Goal: Task Accomplishment & Management: Complete application form

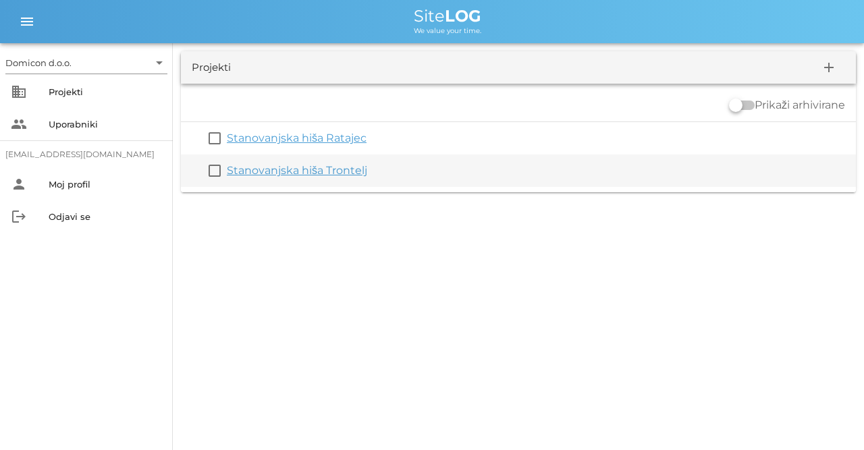
click at [313, 166] on link "Stanovanjska hiša Trontelj" at bounding box center [297, 170] width 140 height 13
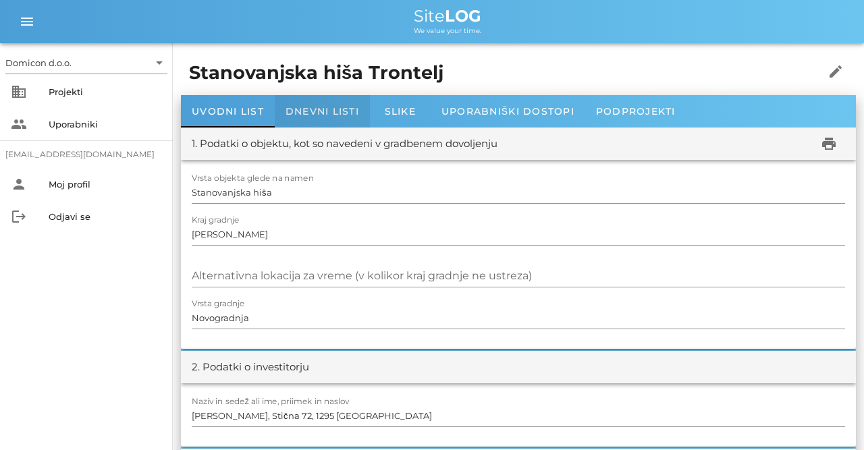
click at [334, 119] on div "Dnevni listi" at bounding box center [322, 111] width 95 height 32
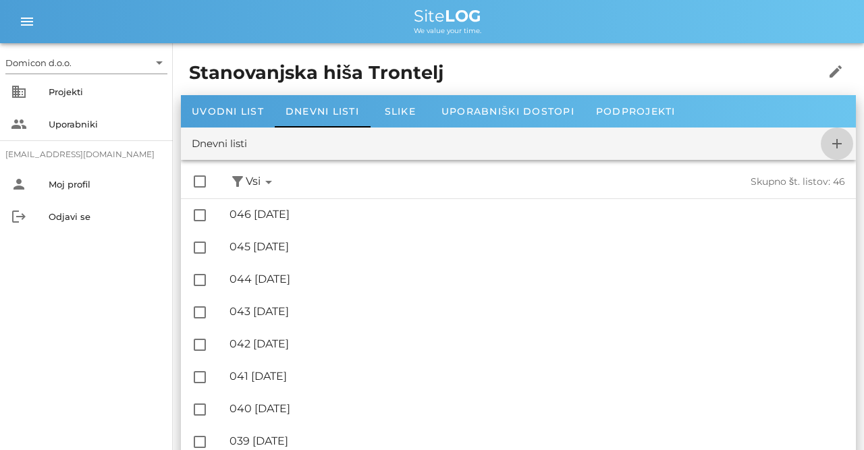
click at [841, 149] on icon "add" at bounding box center [837, 144] width 16 height 16
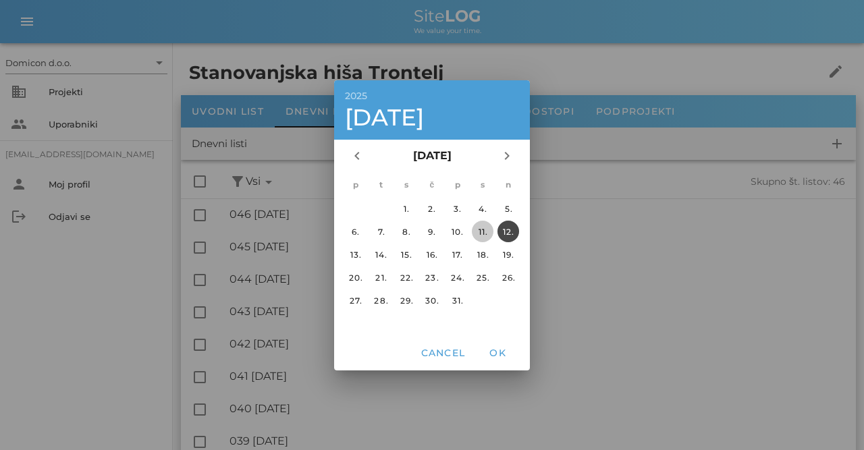
click at [481, 233] on div "11." at bounding box center [483, 231] width 22 height 10
click at [500, 348] on span "OK" at bounding box center [497, 353] width 32 height 12
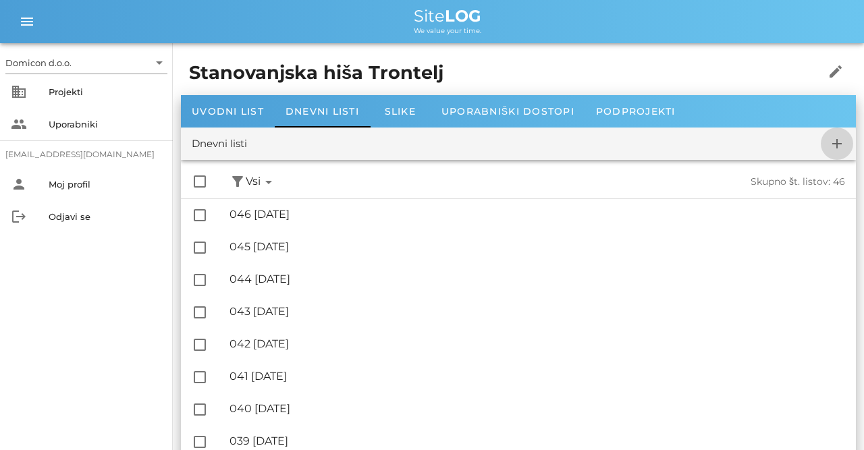
checkbox input "false"
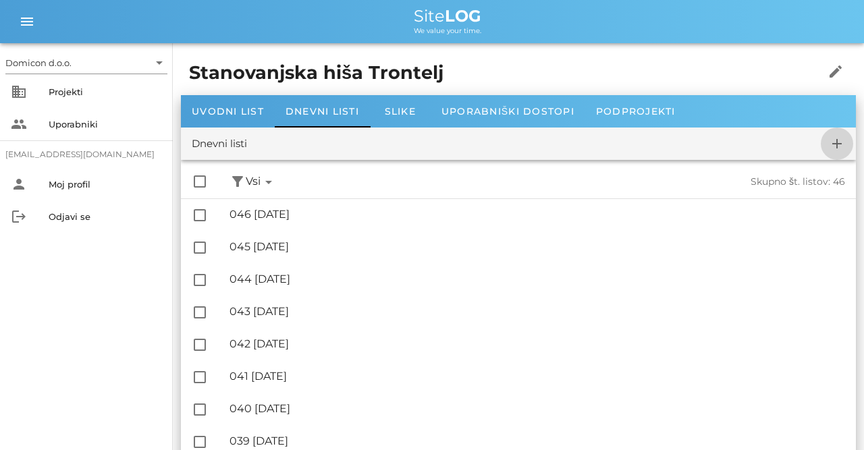
checkbox input "false"
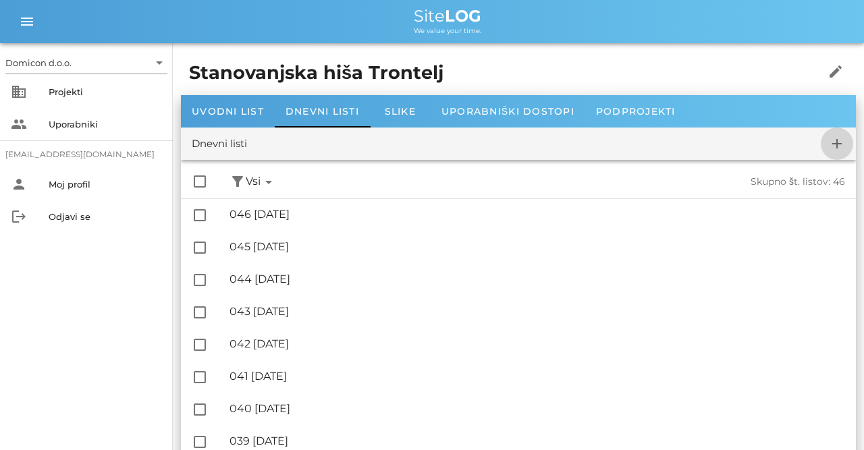
checkbox input "false"
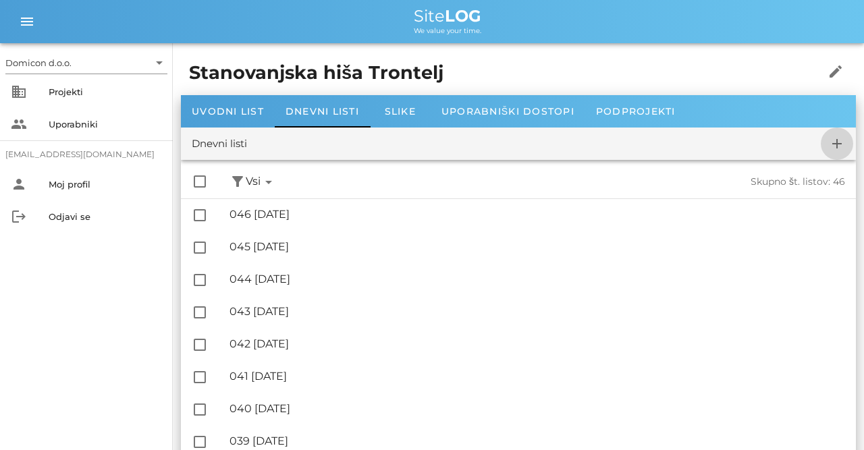
checkbox input "false"
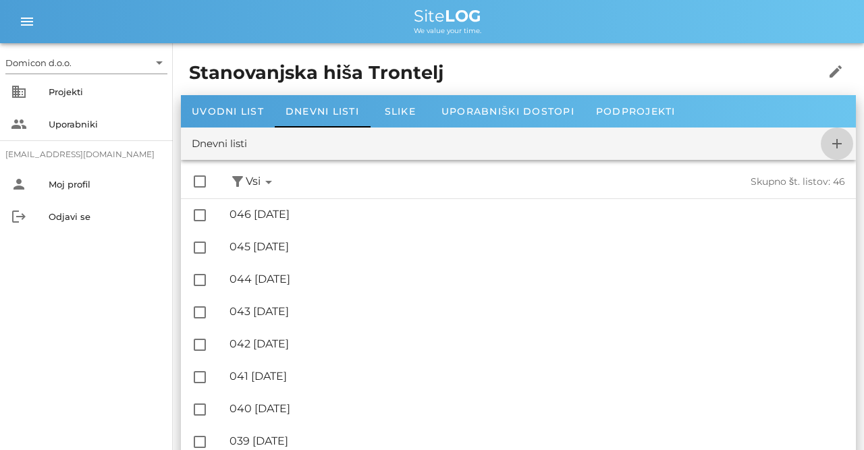
checkbox input "false"
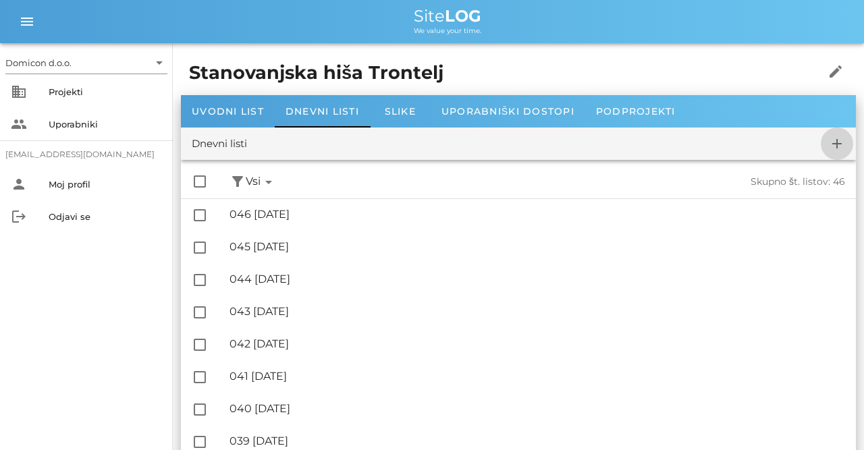
checkbox input "false"
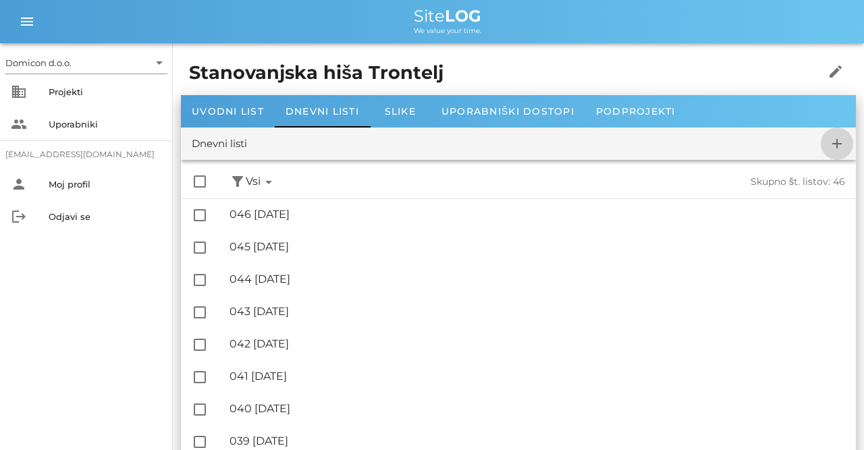
checkbox input "false"
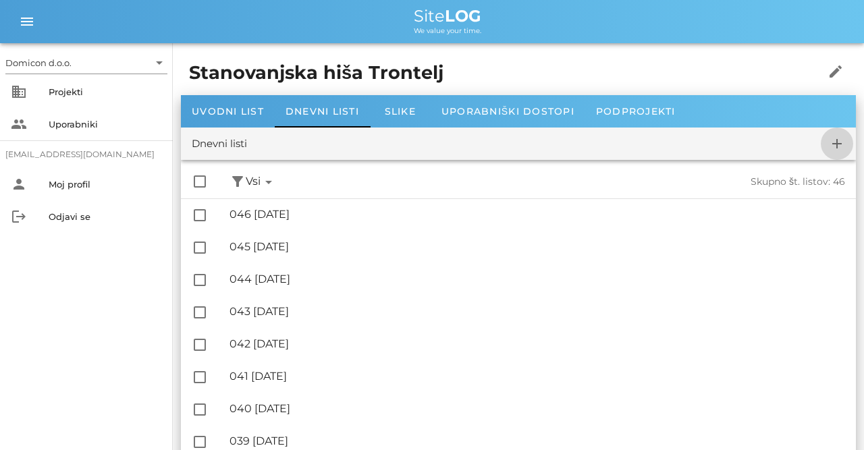
checkbox input "false"
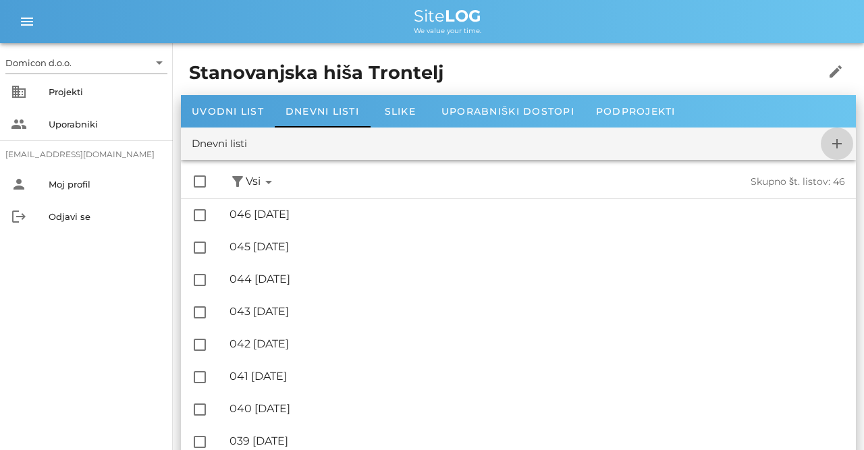
checkbox input "false"
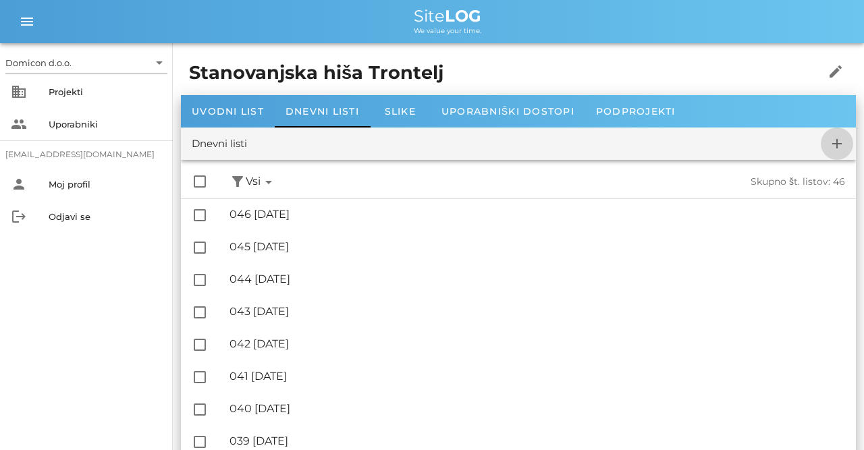
checkbox input "false"
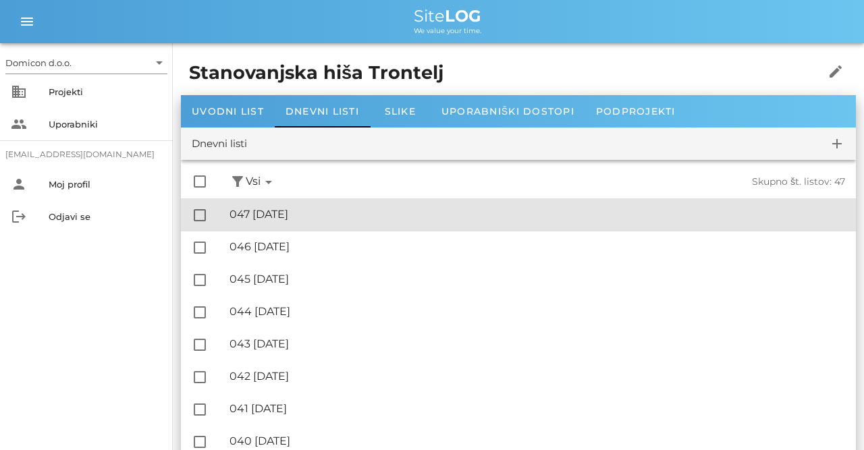
click at [305, 217] on div "🔏 047 [DATE]" at bounding box center [538, 214] width 616 height 13
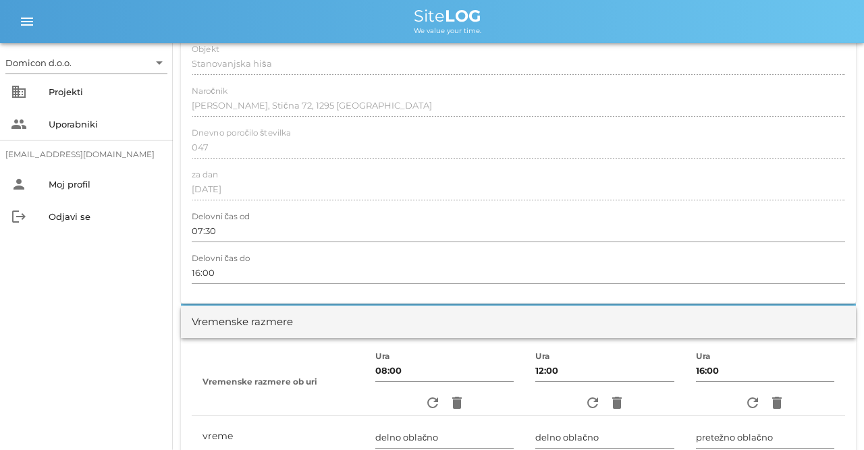
scroll to position [211, 0]
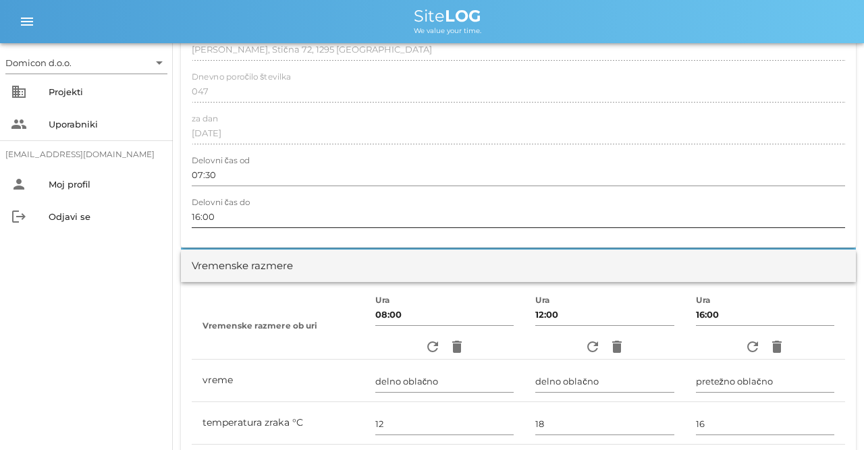
click at [200, 217] on input "16:00" at bounding box center [518, 217] width 653 height 22
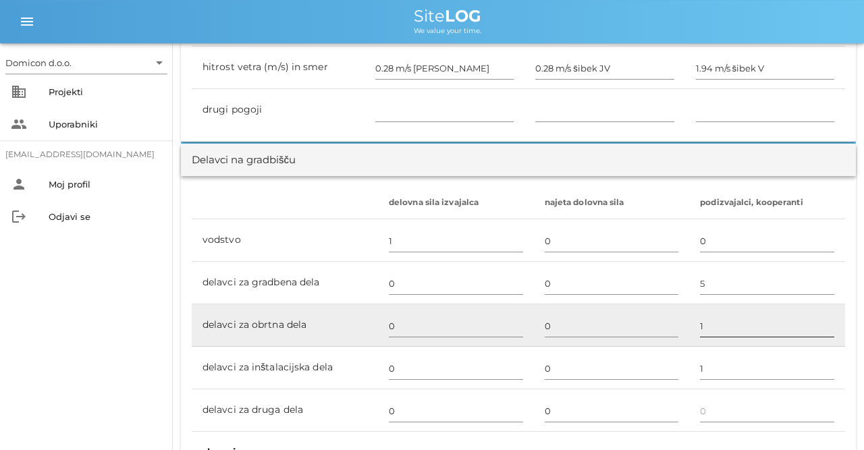
scroll to position [772, 0]
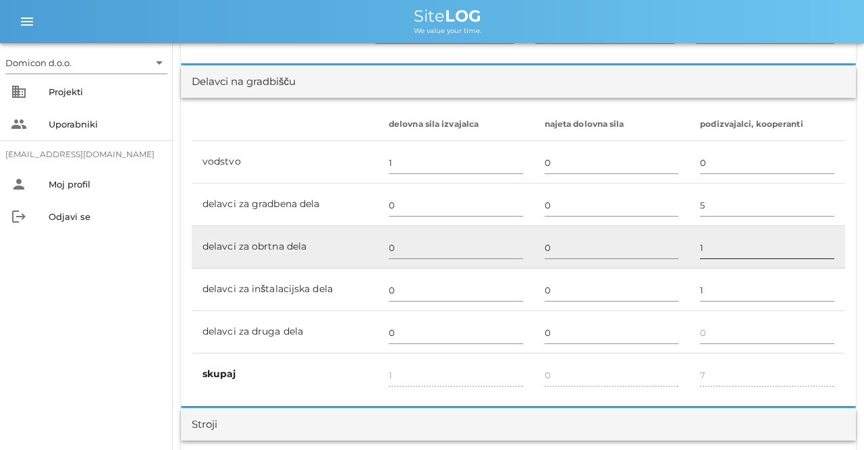
type input "15:00"
click at [712, 249] on input "1" at bounding box center [767, 248] width 134 height 22
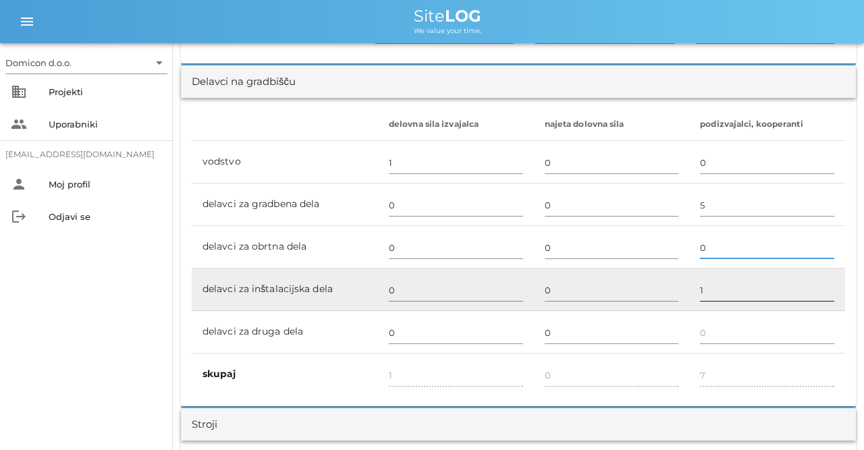
type input "0"
type input "6"
click at [708, 287] on input "1" at bounding box center [767, 290] width 134 height 22
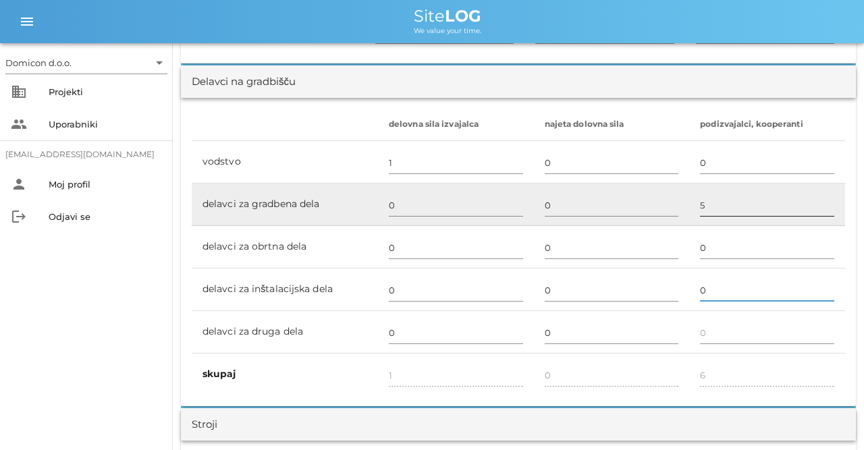
type input "0"
type input "5"
click at [701, 206] on input "5" at bounding box center [767, 205] width 134 height 22
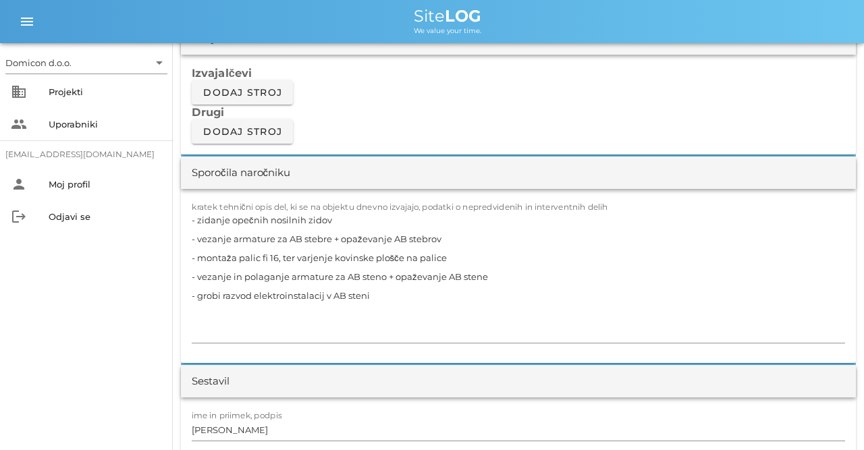
scroll to position [1264, 0]
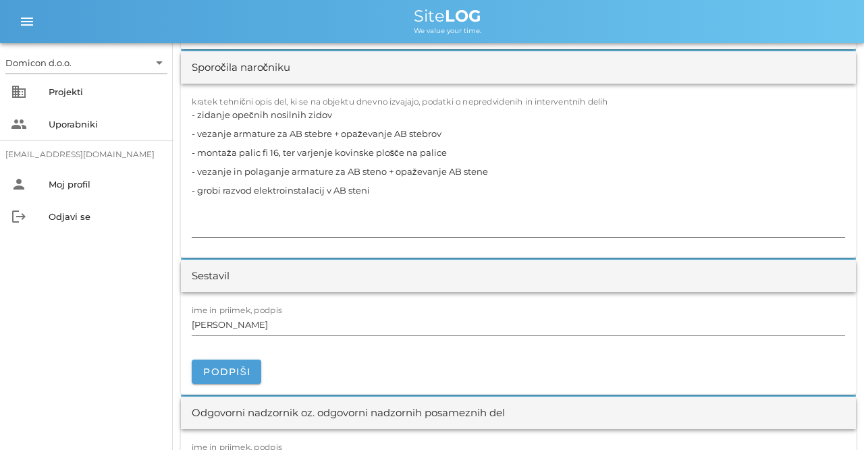
type input "3"
click at [250, 133] on textarea "- zidanje opečnih nosilnih zidov - vezanje armature za AB stebre + opaževanje A…" at bounding box center [518, 171] width 653 height 132
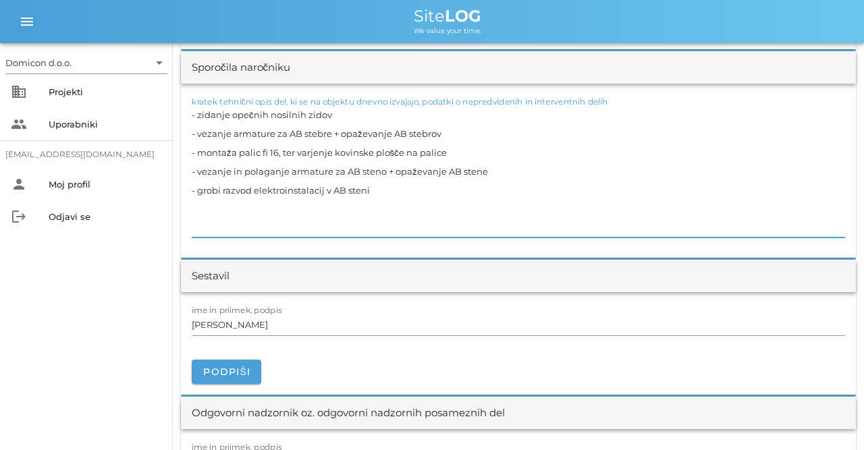
drag, startPoint x: 192, startPoint y: 110, endPoint x: 334, endPoint y: 115, distance: 142.5
click at [334, 115] on textarea "- zidanje opečnih nosilnih zidov - vezanje armature za AB stebre + opaževanje A…" at bounding box center [518, 171] width 653 height 132
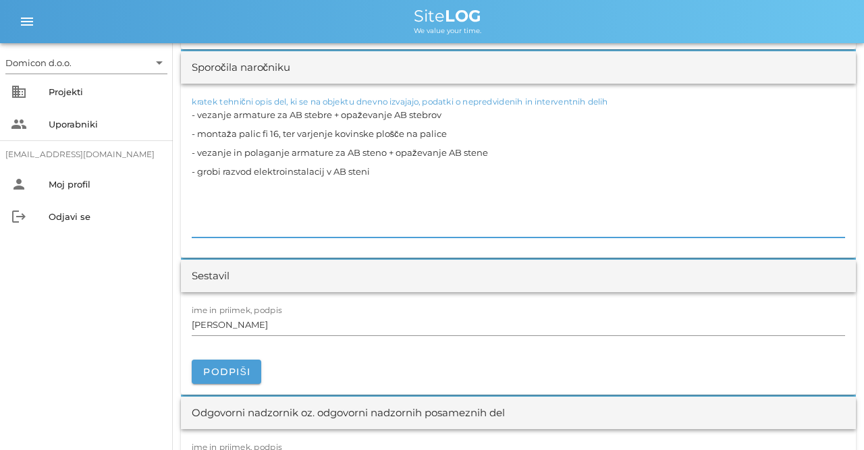
click at [195, 130] on textarea "- vezanje armature za AB stebre + opaževanje AB stebrov - montaža palic fi 16, …" at bounding box center [518, 171] width 653 height 132
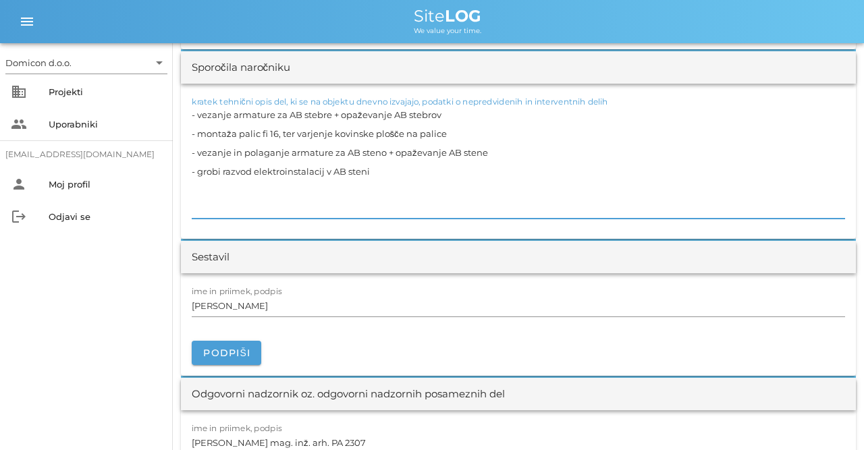
drag, startPoint x: 192, startPoint y: 128, endPoint x: 369, endPoint y: 167, distance: 181.0
click at [369, 167] on textarea "- vezanje armature za AB stebre + opaževanje AB stebrov - montaža palic fi 16, …" at bounding box center [518, 161] width 653 height 113
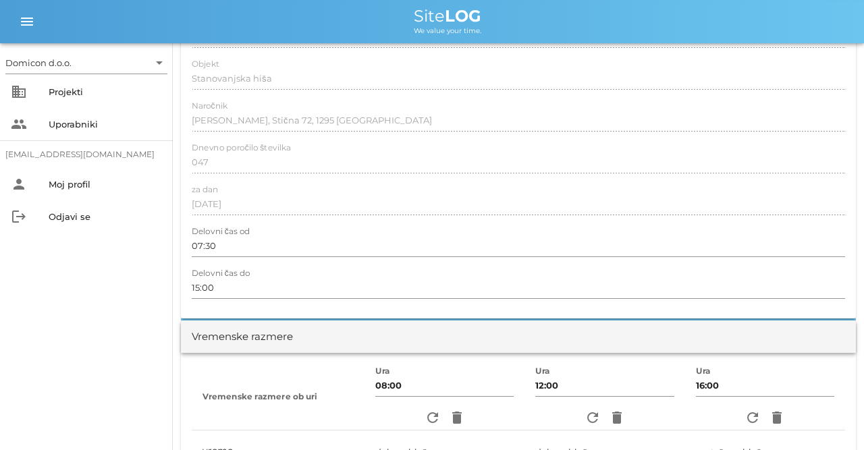
scroll to position [0, 0]
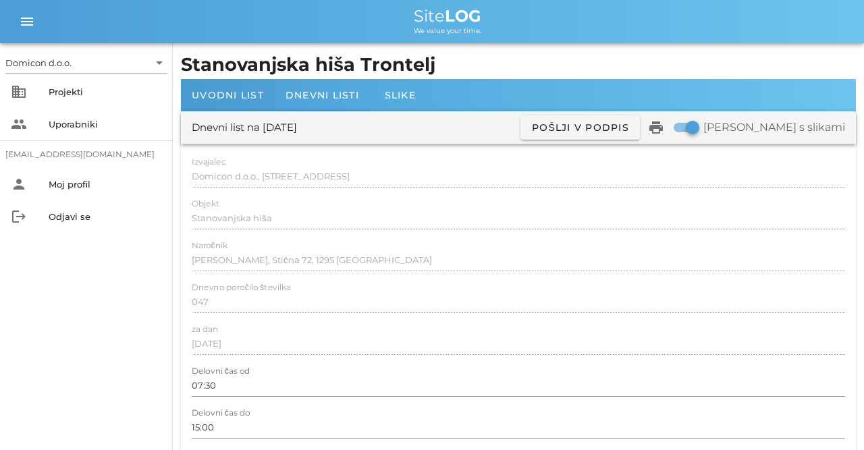
type textarea "- vezanje armature za AB stebre + opaževanje AB stebrov"
click at [234, 95] on span "Uvodni list" at bounding box center [228, 95] width 72 height 12
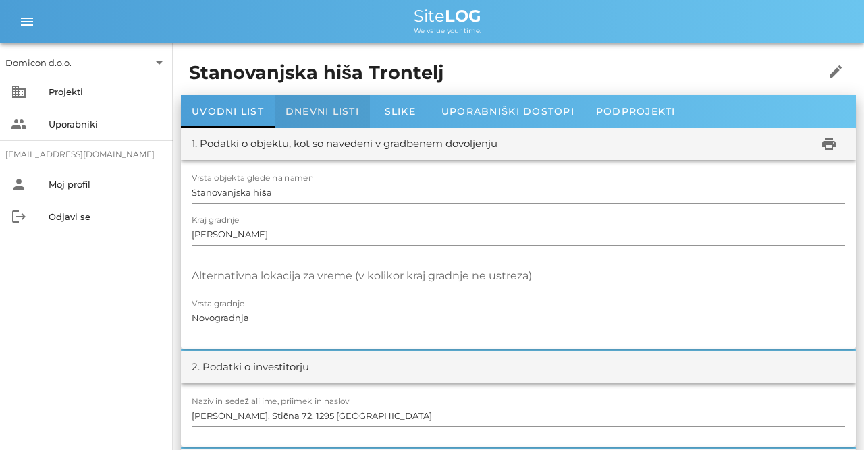
click at [311, 105] on div "Dnevni listi" at bounding box center [322, 111] width 95 height 32
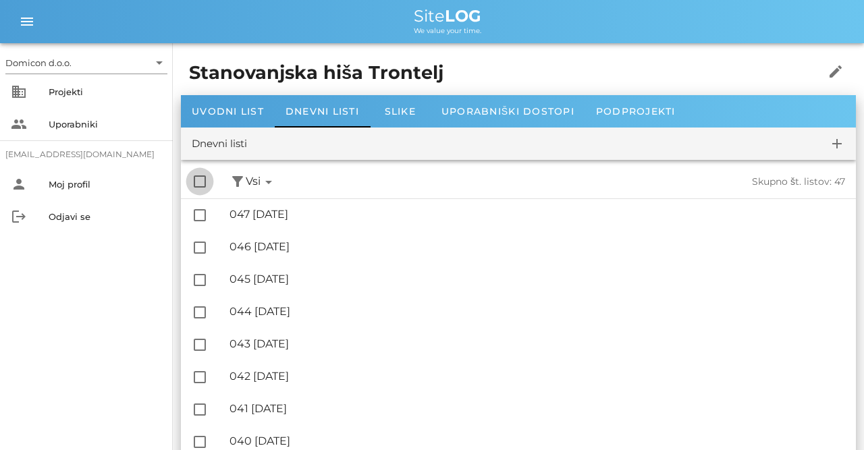
click at [204, 186] on div at bounding box center [199, 181] width 23 height 23
checkbox input "true"
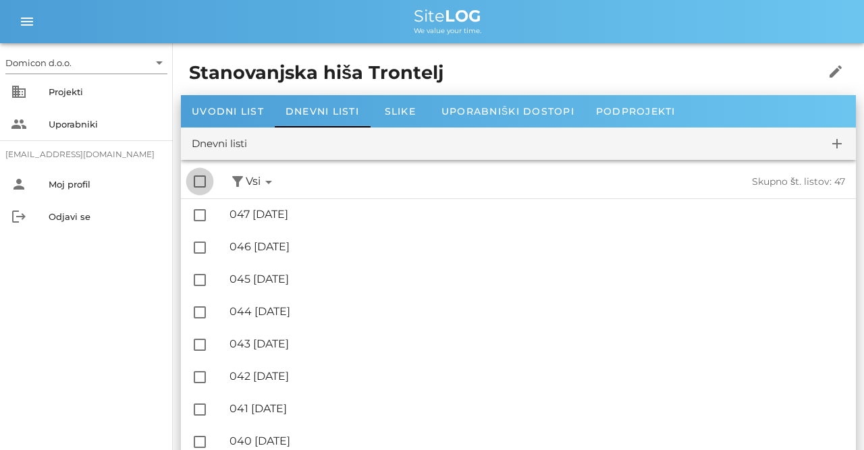
checkbox input "true"
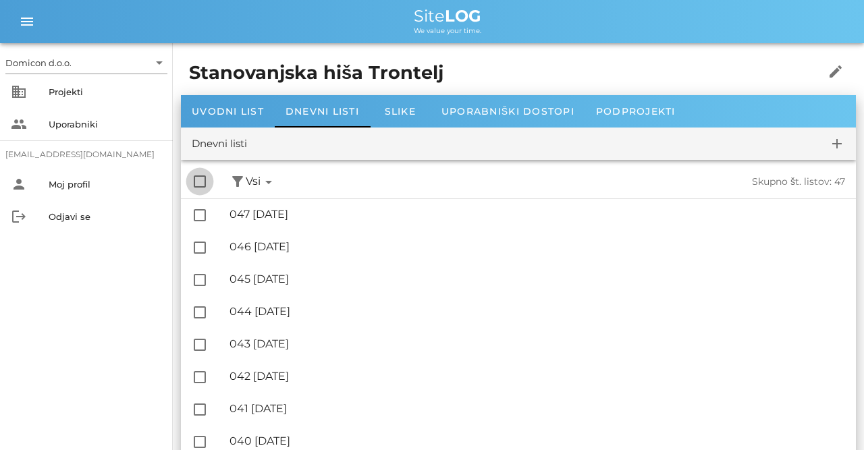
checkbox input "true"
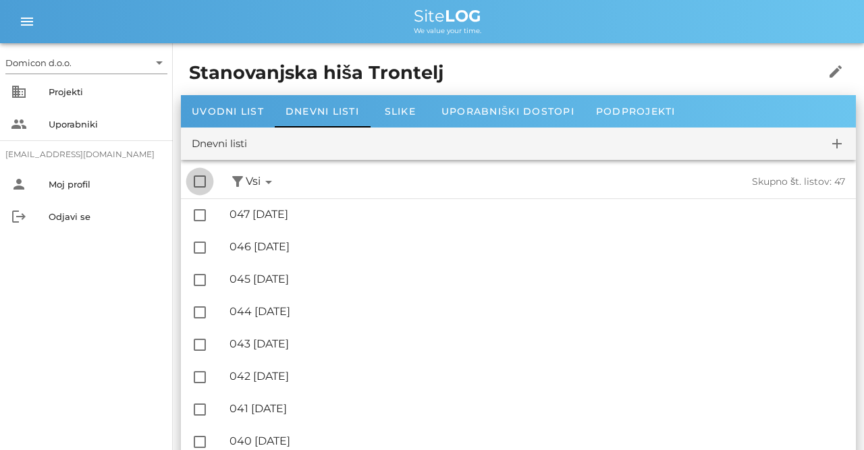
checkbox input "true"
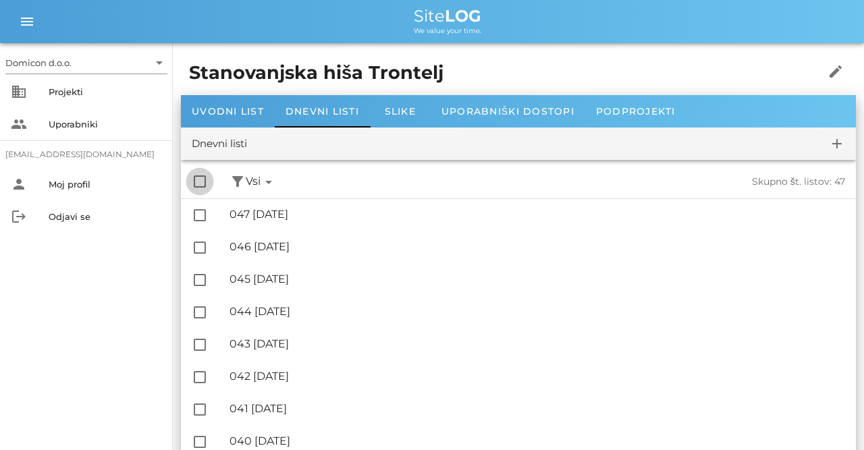
checkbox input "true"
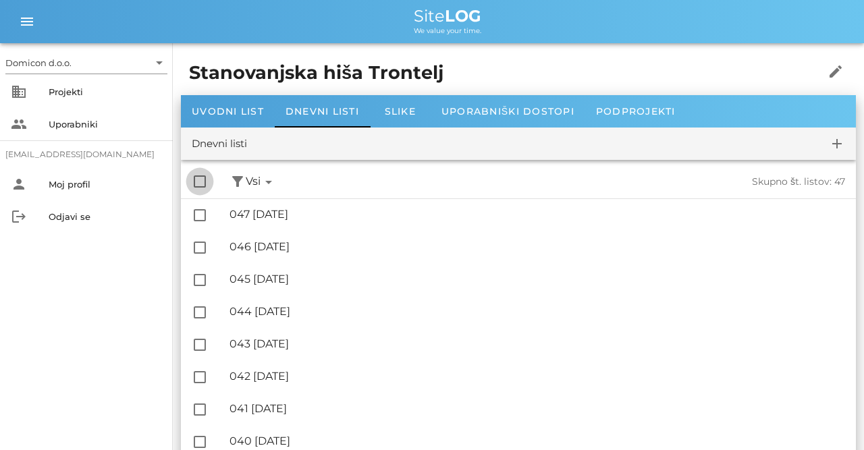
checkbox input "true"
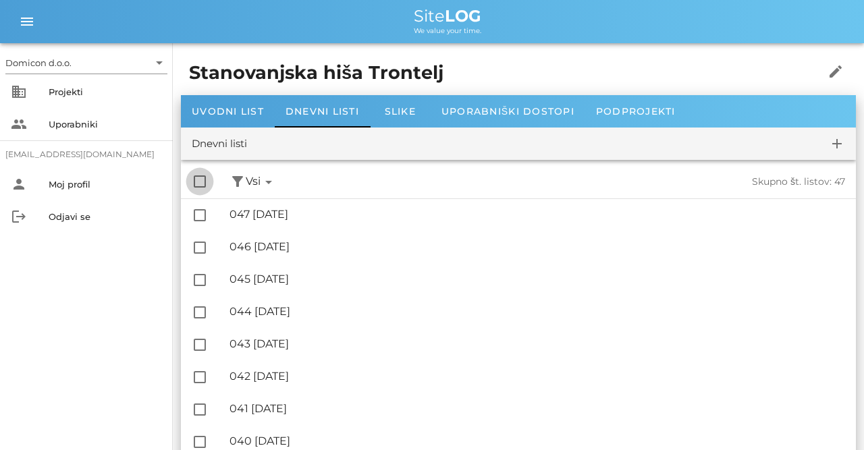
checkbox input "true"
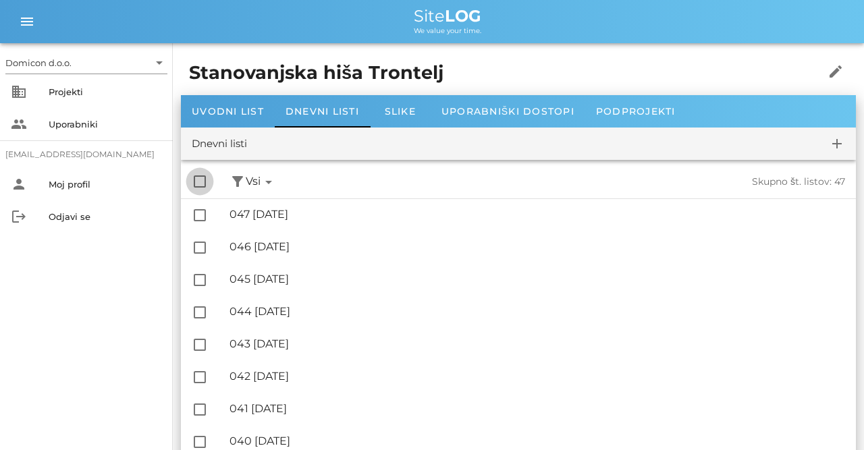
checkbox input "true"
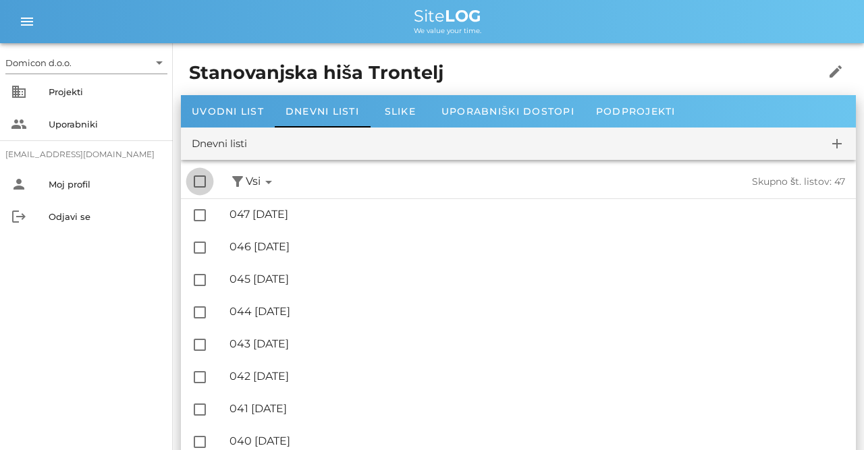
checkbox input "true"
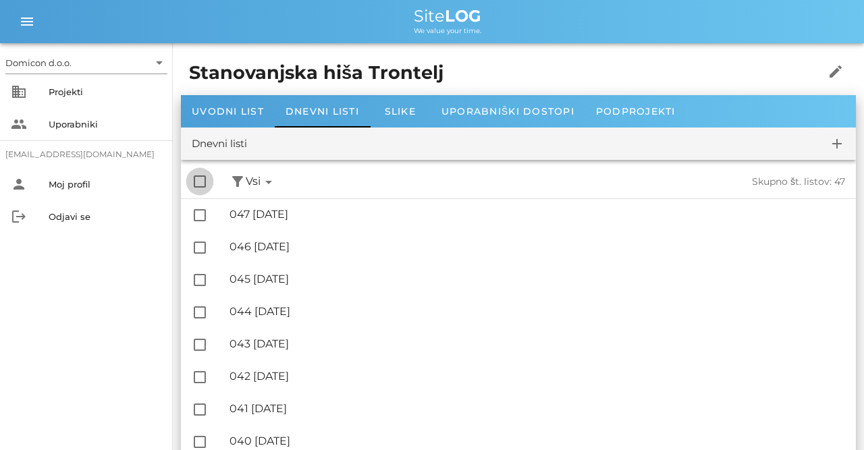
checkbox input "true"
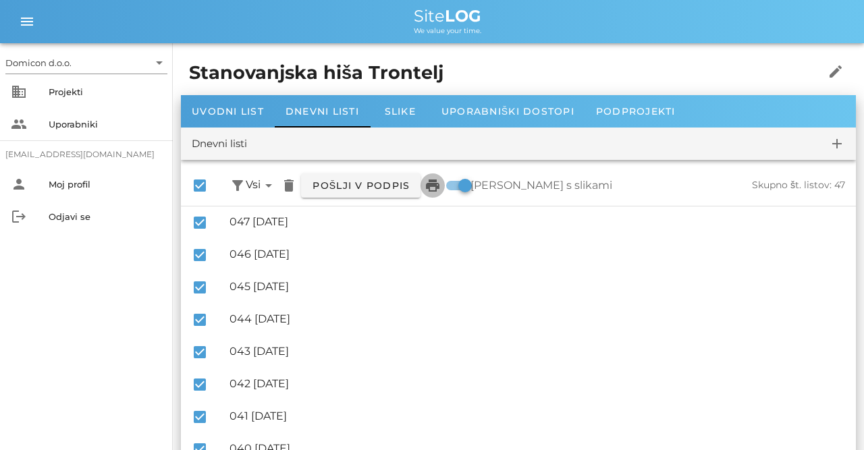
click at [435, 187] on icon "print" at bounding box center [433, 186] width 16 height 16
click at [203, 183] on div at bounding box center [199, 185] width 23 height 23
checkbox input "false"
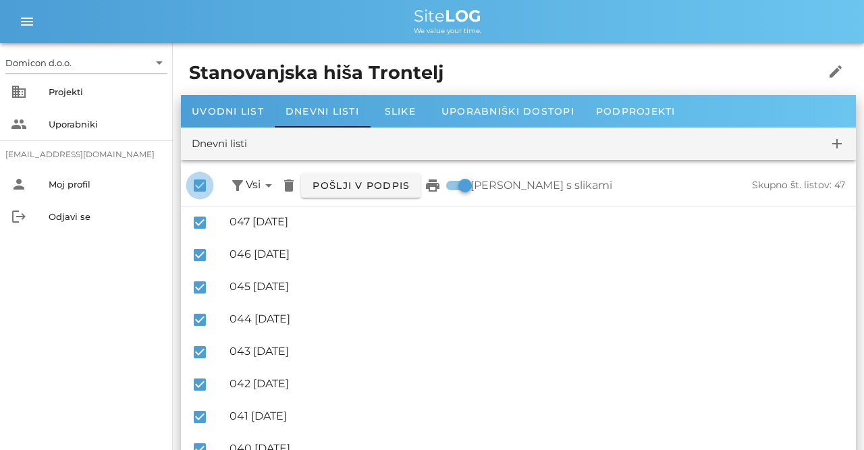
checkbox input "false"
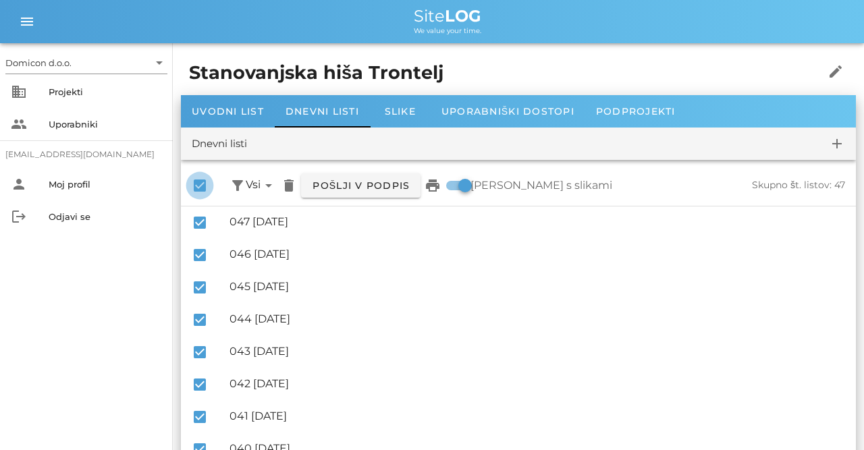
checkbox input "false"
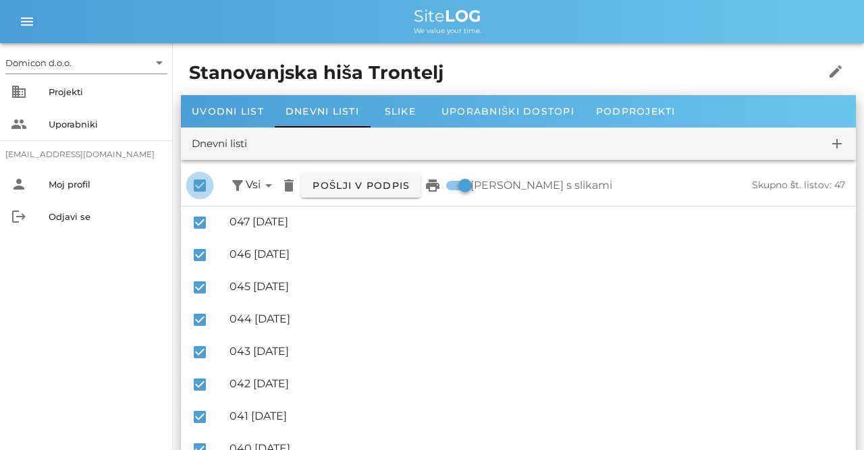
checkbox input "false"
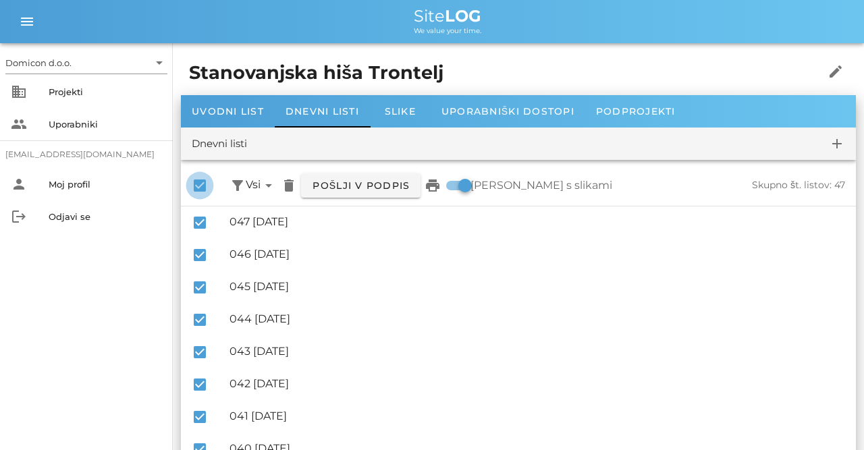
checkbox input "false"
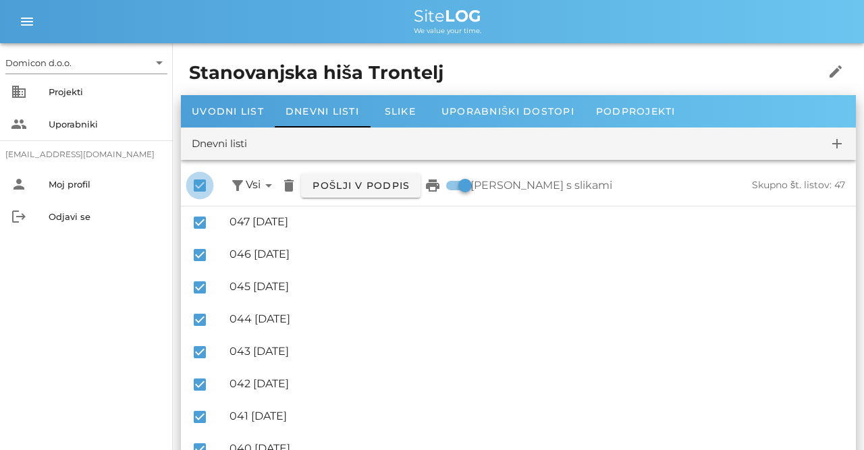
checkbox input "false"
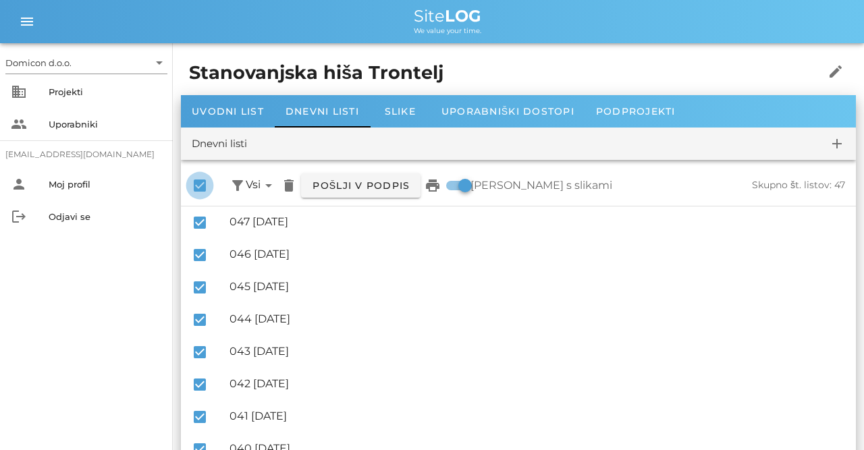
checkbox input "false"
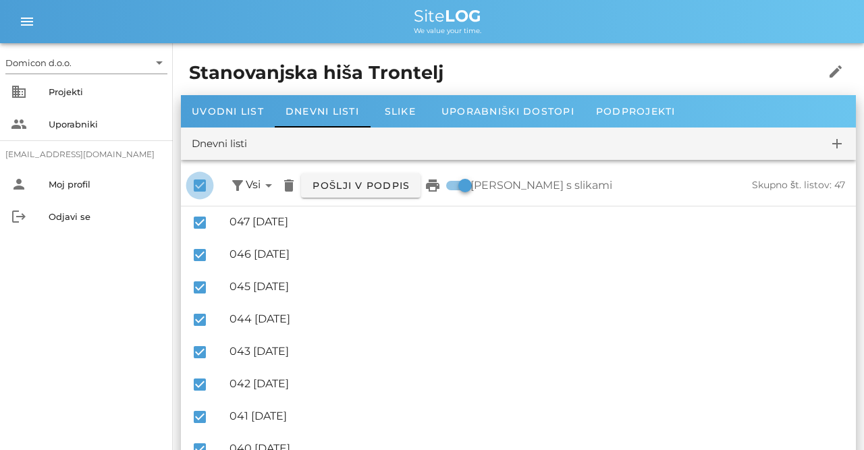
checkbox input "false"
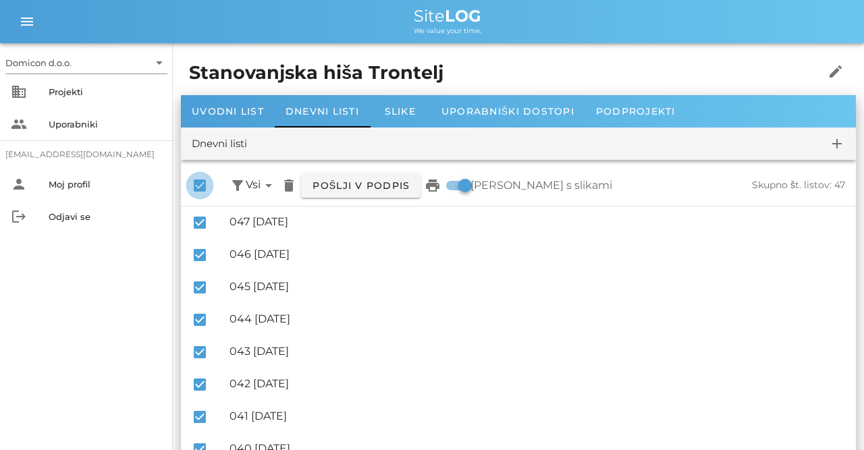
checkbox input "false"
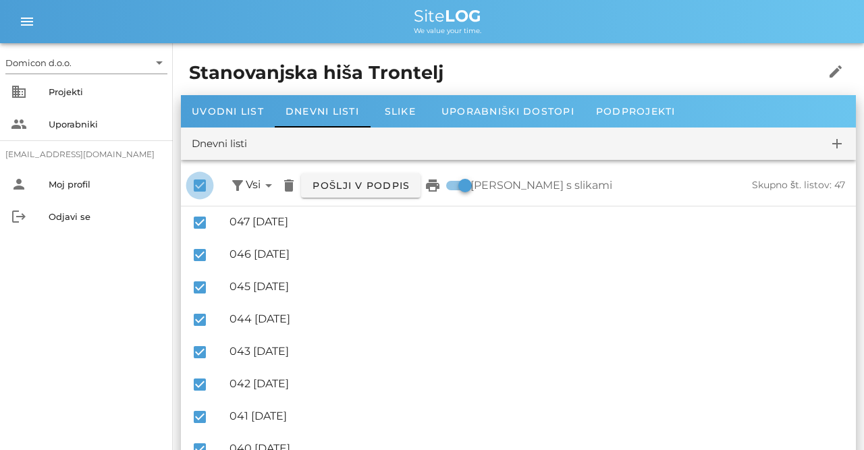
checkbox input "false"
